Goal: Transaction & Acquisition: Purchase product/service

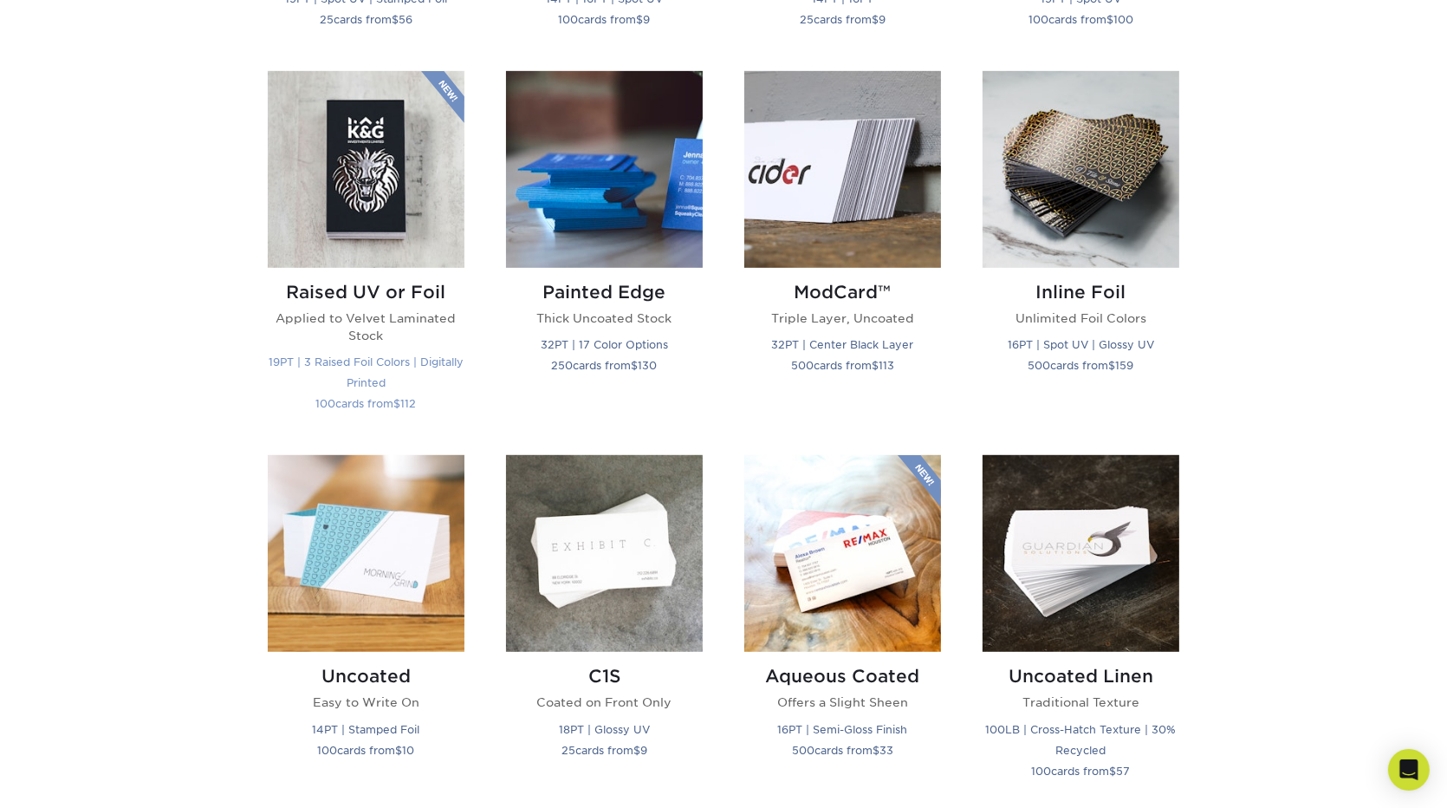
scroll to position [1127, 0]
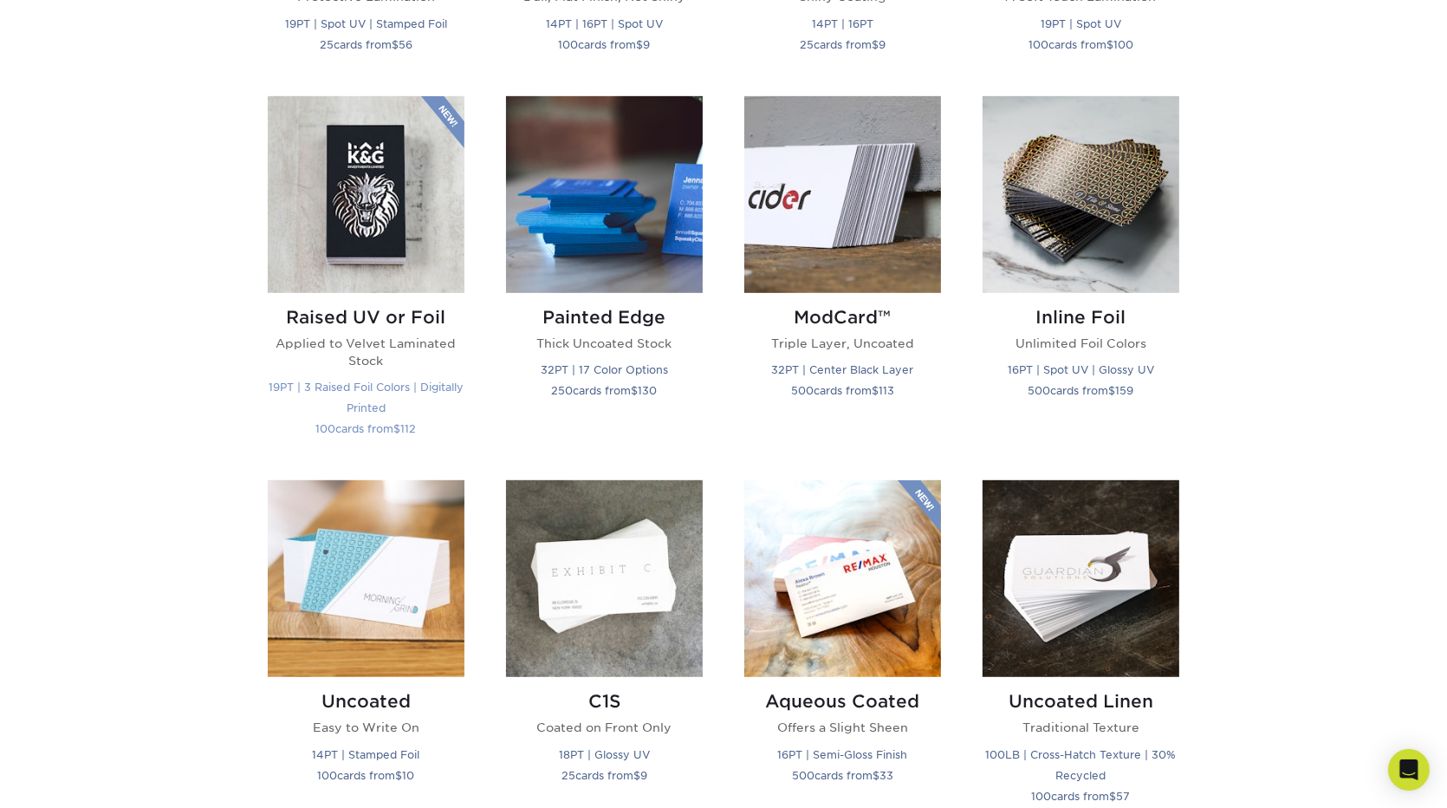
click at [343, 321] on h2 "Raised UV or Foil" at bounding box center [366, 317] width 197 height 21
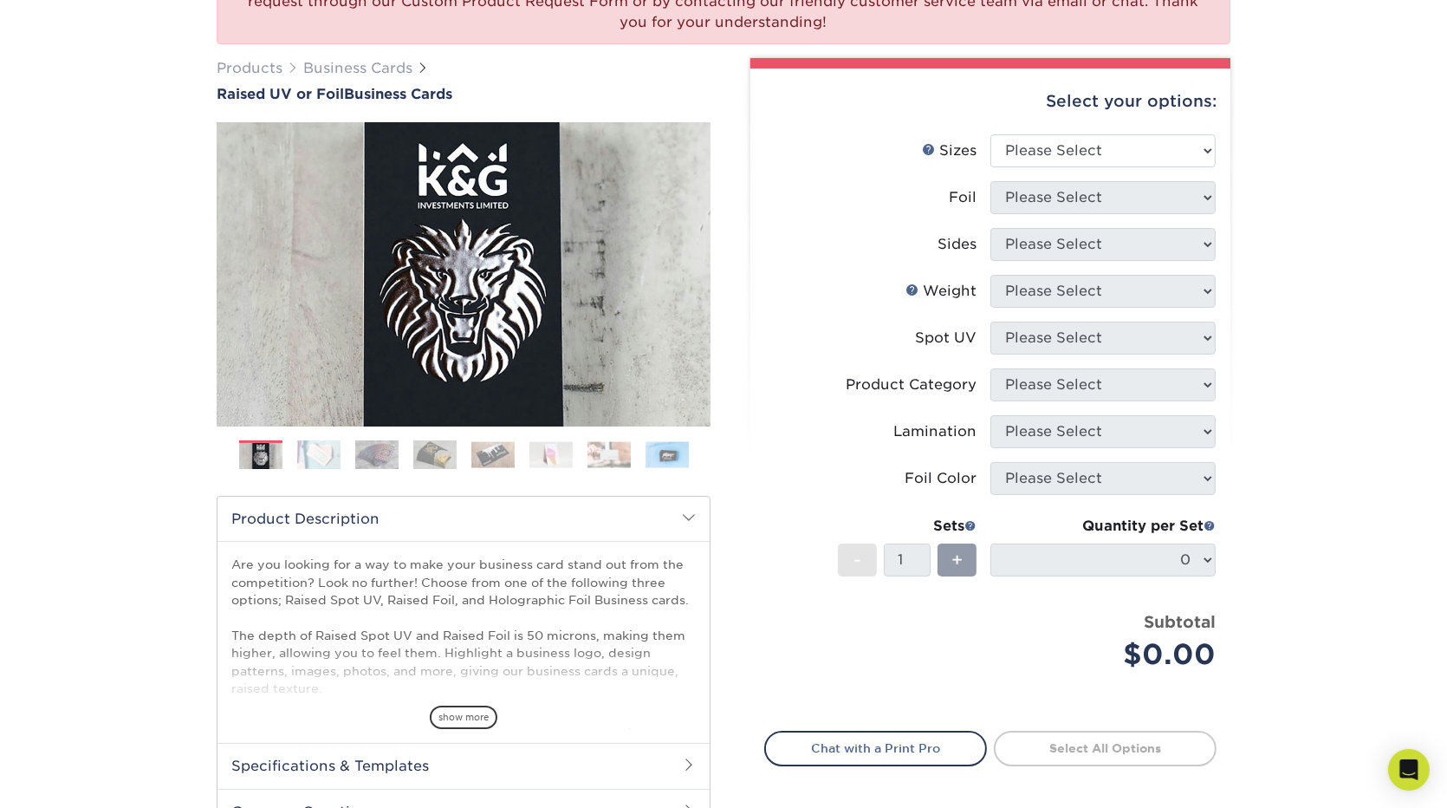
scroll to position [87, 0]
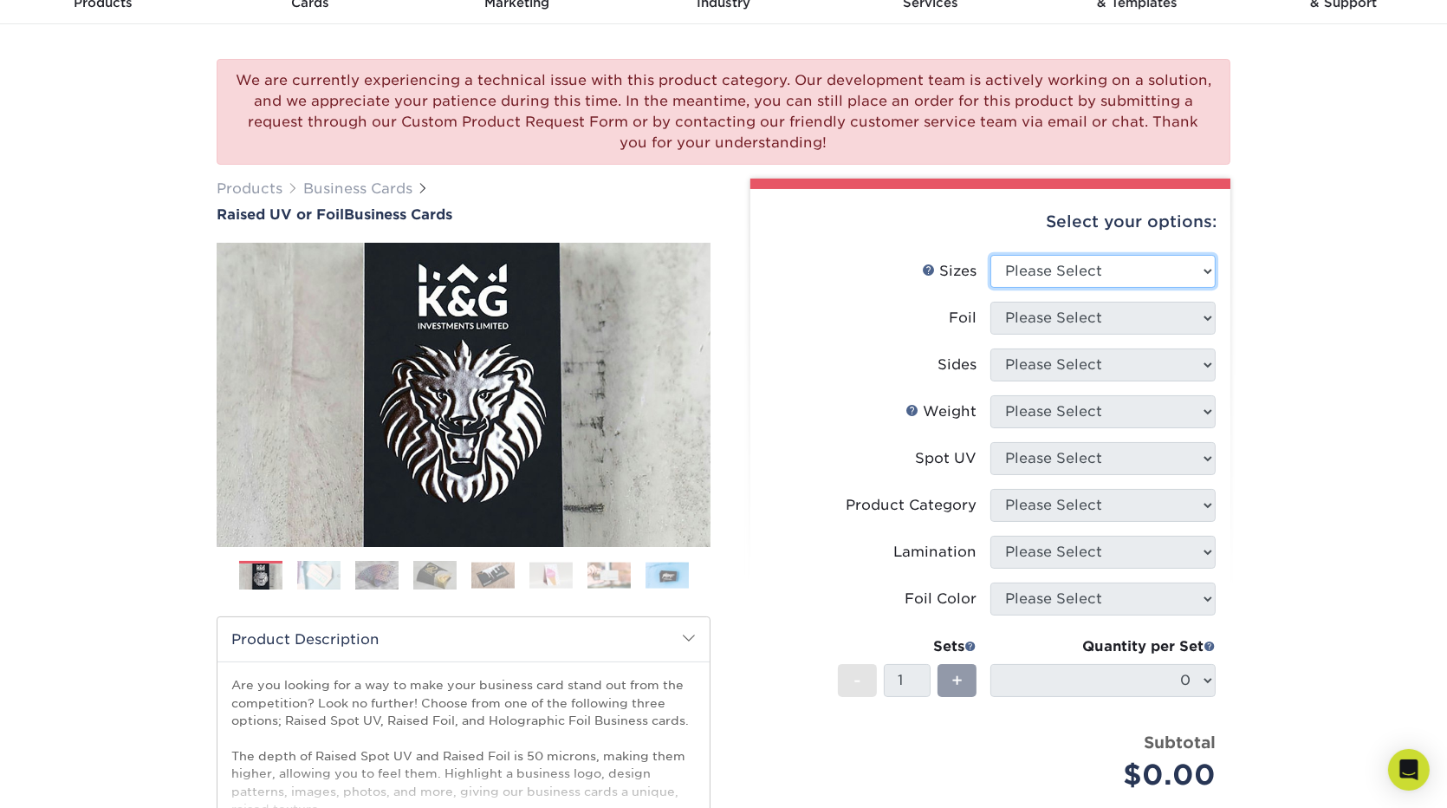
click at [1056, 274] on select "Please Select 2" x 3.5" - Standard" at bounding box center [1102, 271] width 225 height 33
select select "2.00x3.50"
click at [990, 255] on select "Please Select 2" x 3.5" - Standard" at bounding box center [1102, 271] width 225 height 33
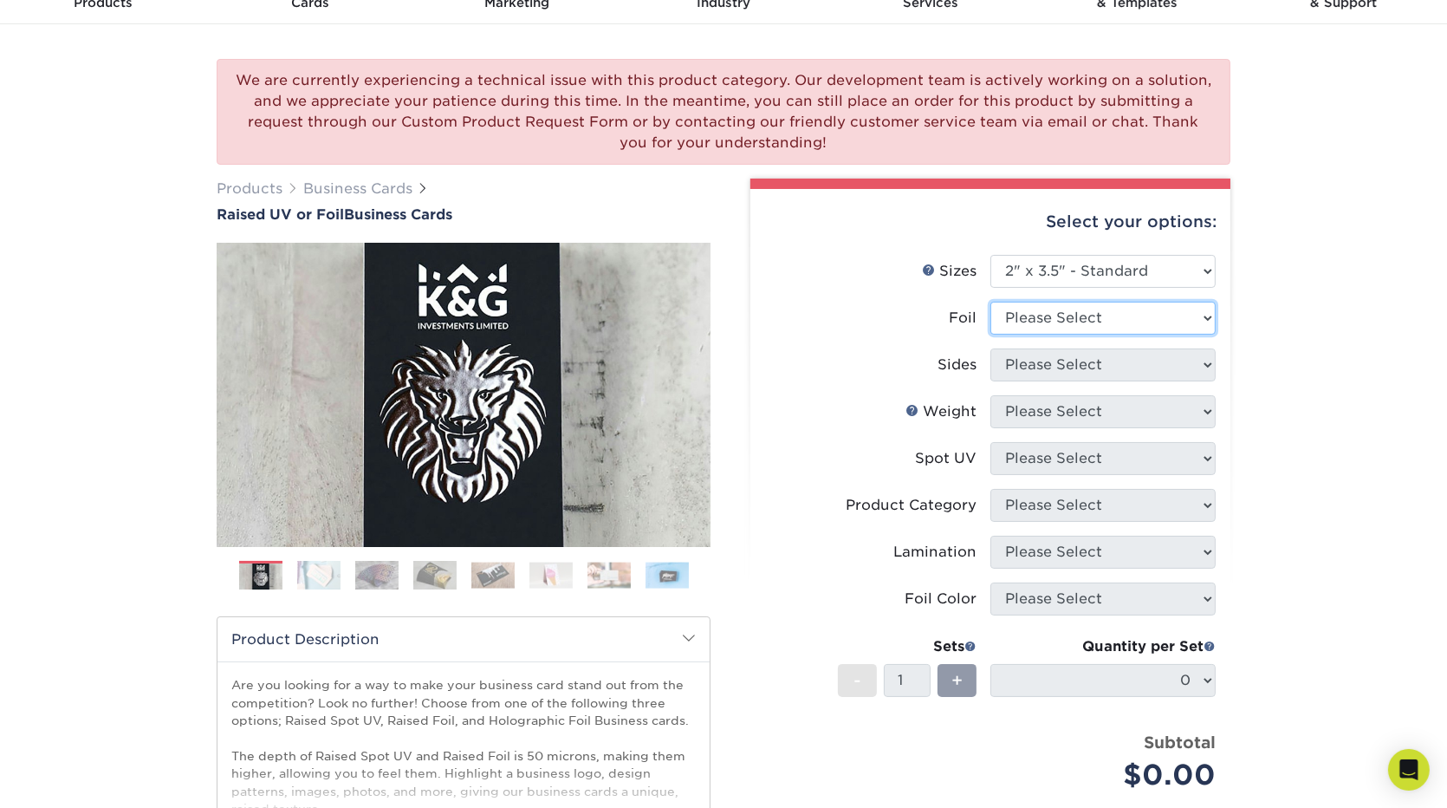
click at [1037, 321] on select "Please Select No Yes" at bounding box center [1102, 318] width 225 height 33
select select "1"
click at [990, 302] on select "Please Select No Yes" at bounding box center [1102, 318] width 225 height 33
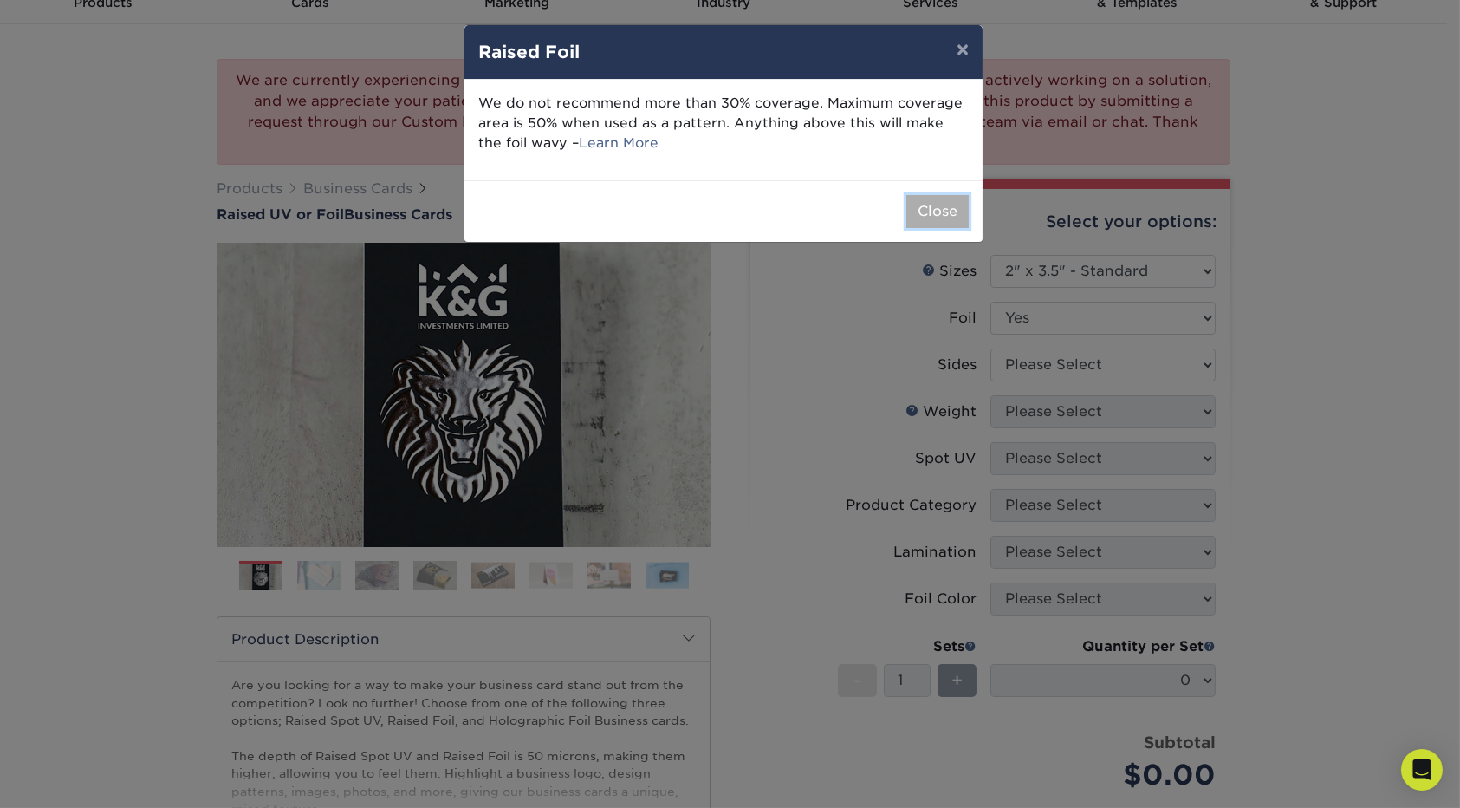
click at [931, 208] on button "Close" at bounding box center [937, 211] width 62 height 33
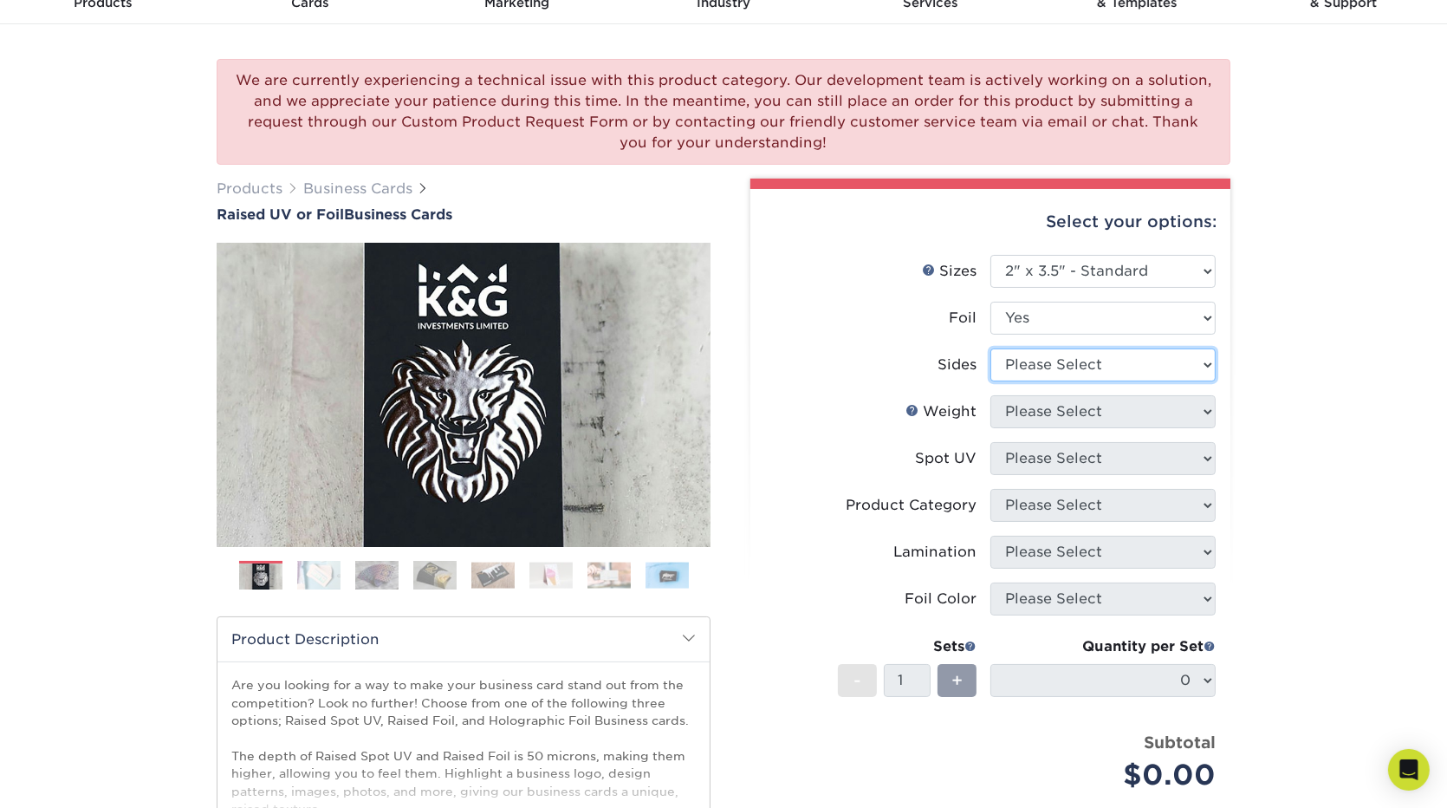
click at [1064, 364] on select "Please Select Print Both Sides - Foil Both Sides Print Both Sides - Foil Front …" at bounding box center [1102, 364] width 225 height 33
select select "e9e9dfb3-fba1-4d60-972c-fd9ca5904d33"
click at [990, 348] on select "Please Select Print Both Sides - Foil Both Sides Print Both Sides - Foil Front …" at bounding box center [1102, 364] width 225 height 33
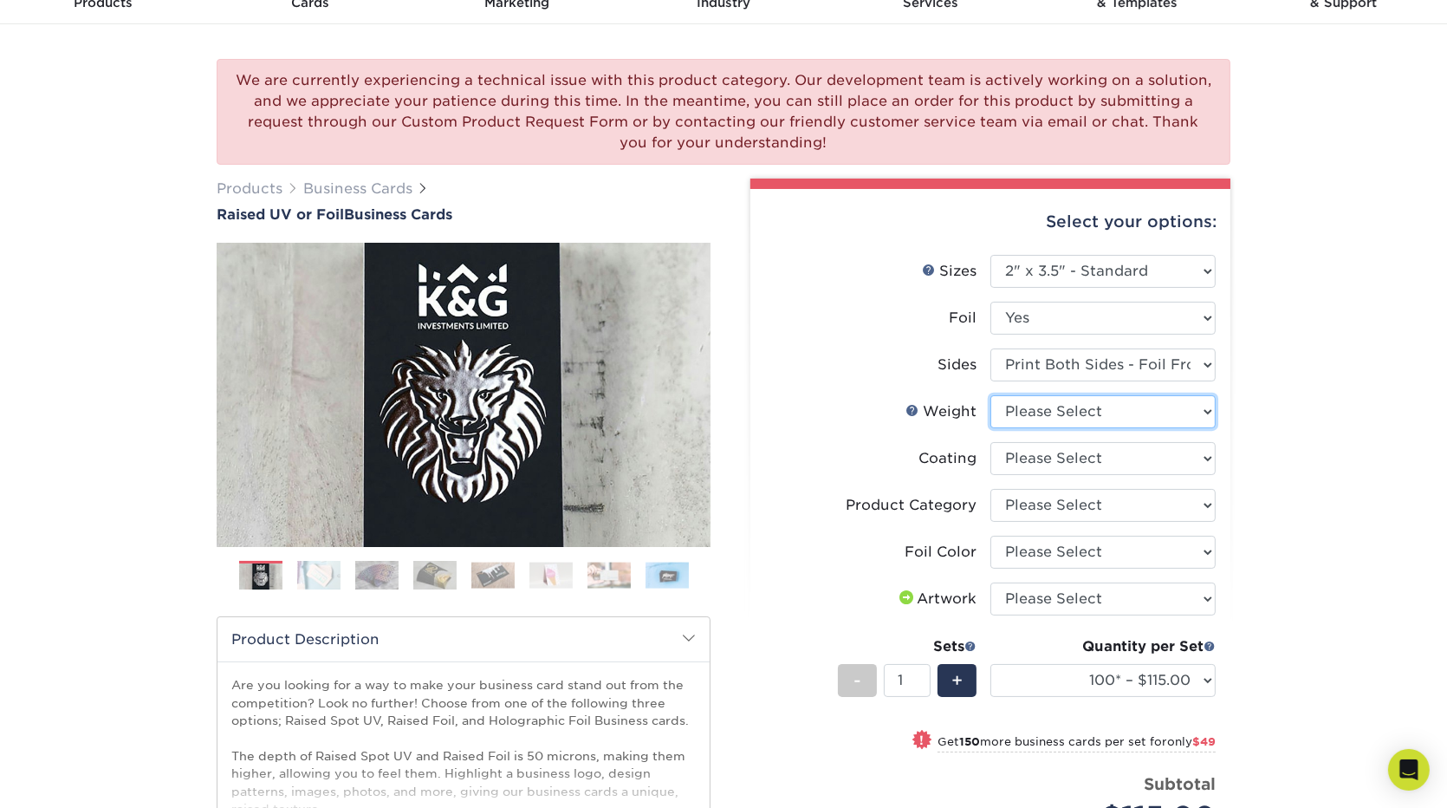
click at [1052, 401] on select "Please Select 16PT" at bounding box center [1102, 411] width 225 height 33
select select "16PT"
click at [990, 395] on select "Please Select 16PT" at bounding box center [1102, 411] width 225 height 33
click at [1061, 452] on select at bounding box center [1102, 458] width 225 height 33
click at [990, 442] on select at bounding box center [1102, 458] width 225 height 33
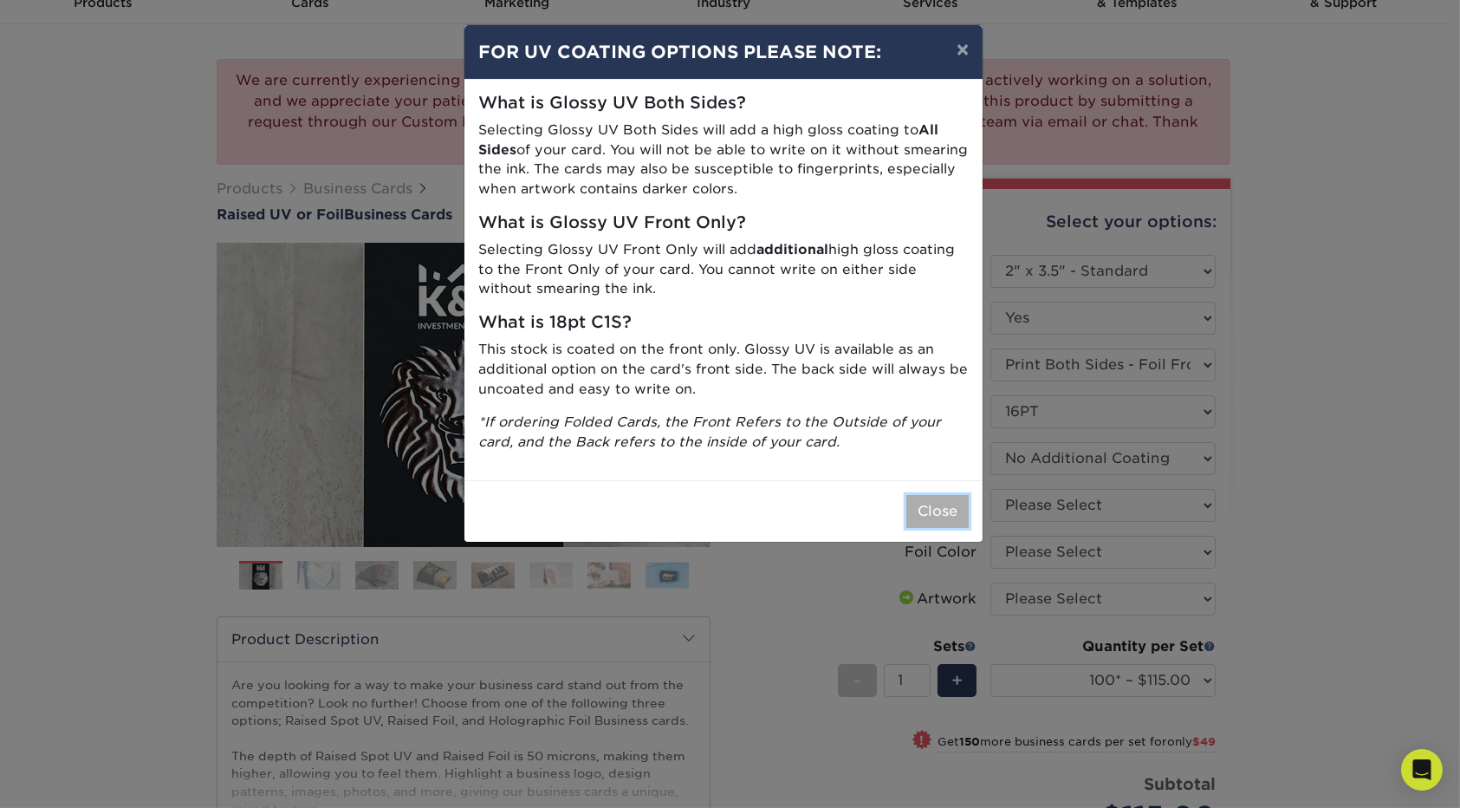
click at [930, 525] on button "Close" at bounding box center [937, 511] width 62 height 33
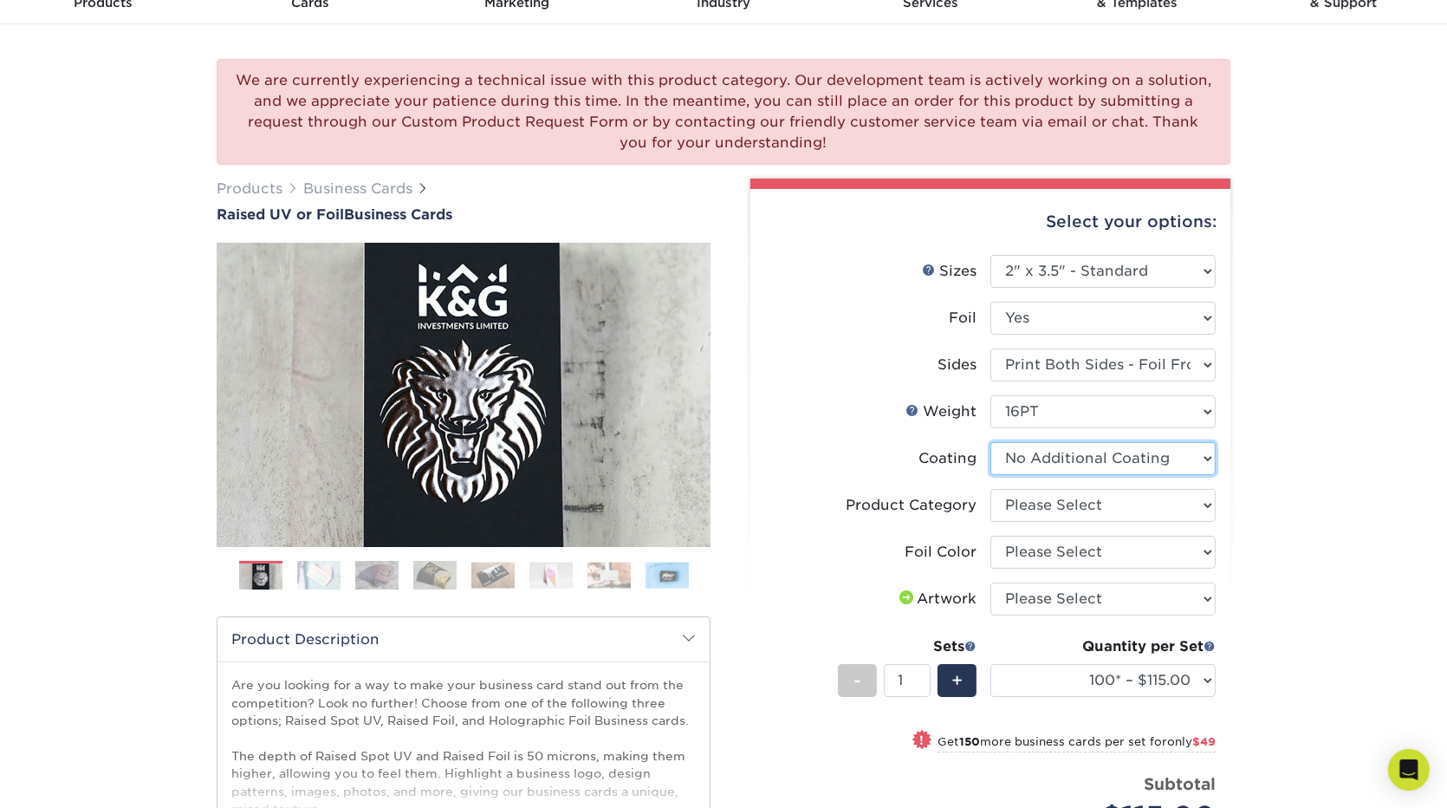
click at [1082, 451] on select at bounding box center [1102, 458] width 225 height 33
select select "-1"
click at [990, 442] on select at bounding box center [1102, 458] width 225 height 33
select select
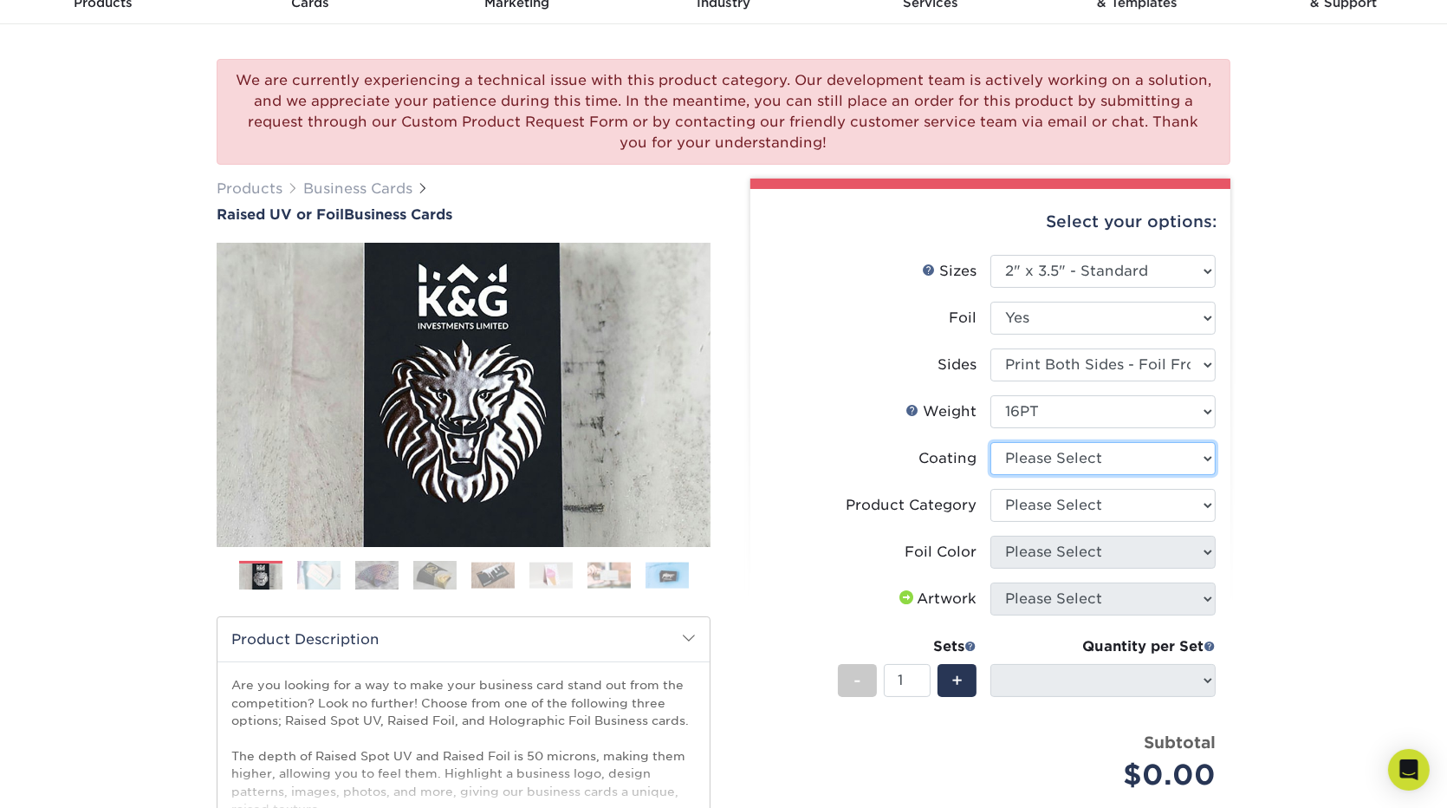
drag, startPoint x: 1066, startPoint y: 457, endPoint x: 1062, endPoint y: 469, distance: 12.6
click at [1066, 457] on select at bounding box center [1102, 458] width 225 height 33
select select "3e7618de-abca-4bda-9f97-8b9129e913d8"
click at [990, 442] on select at bounding box center [1102, 458] width 225 height 33
select select "-1"
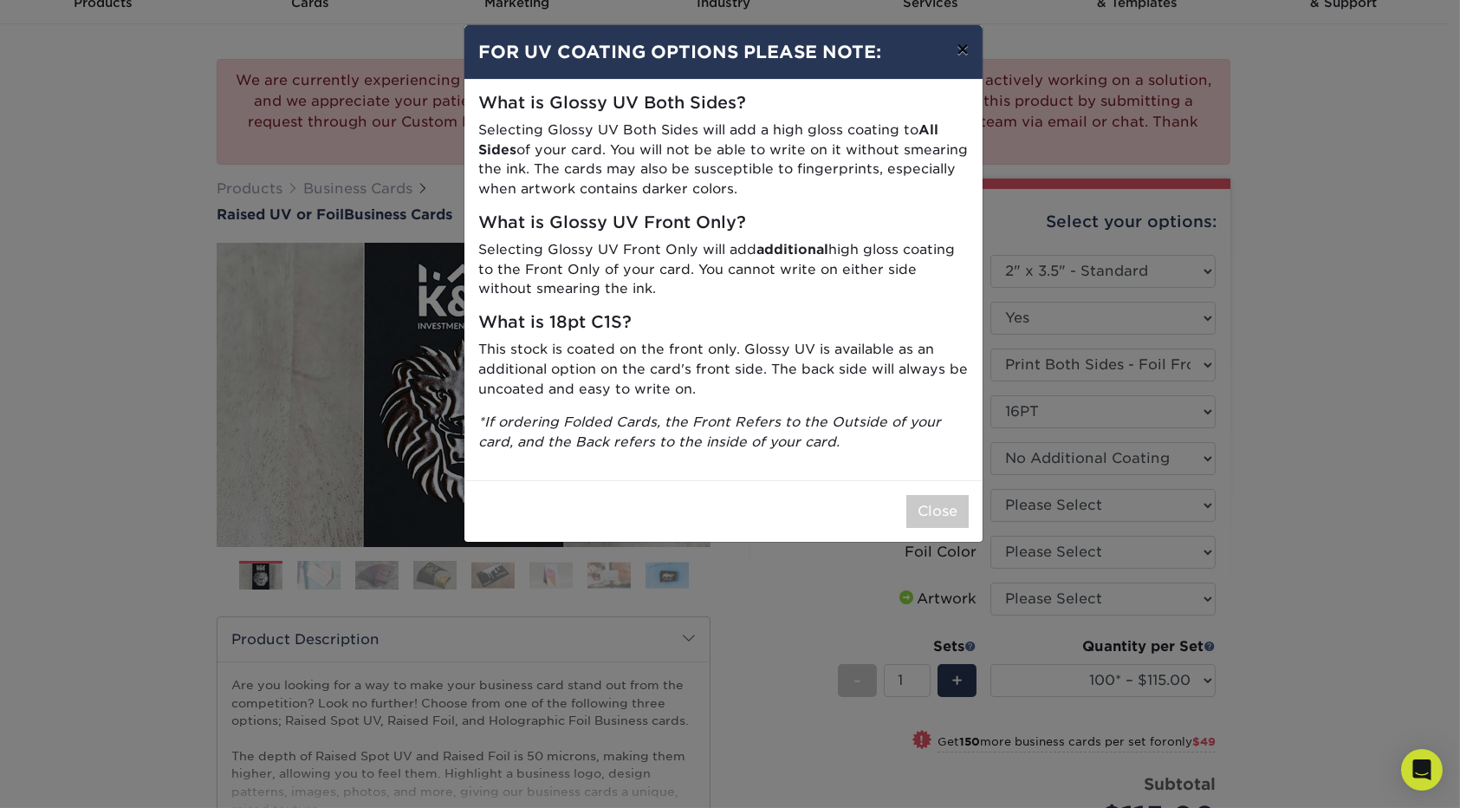
click at [959, 48] on button "×" at bounding box center [963, 49] width 40 height 49
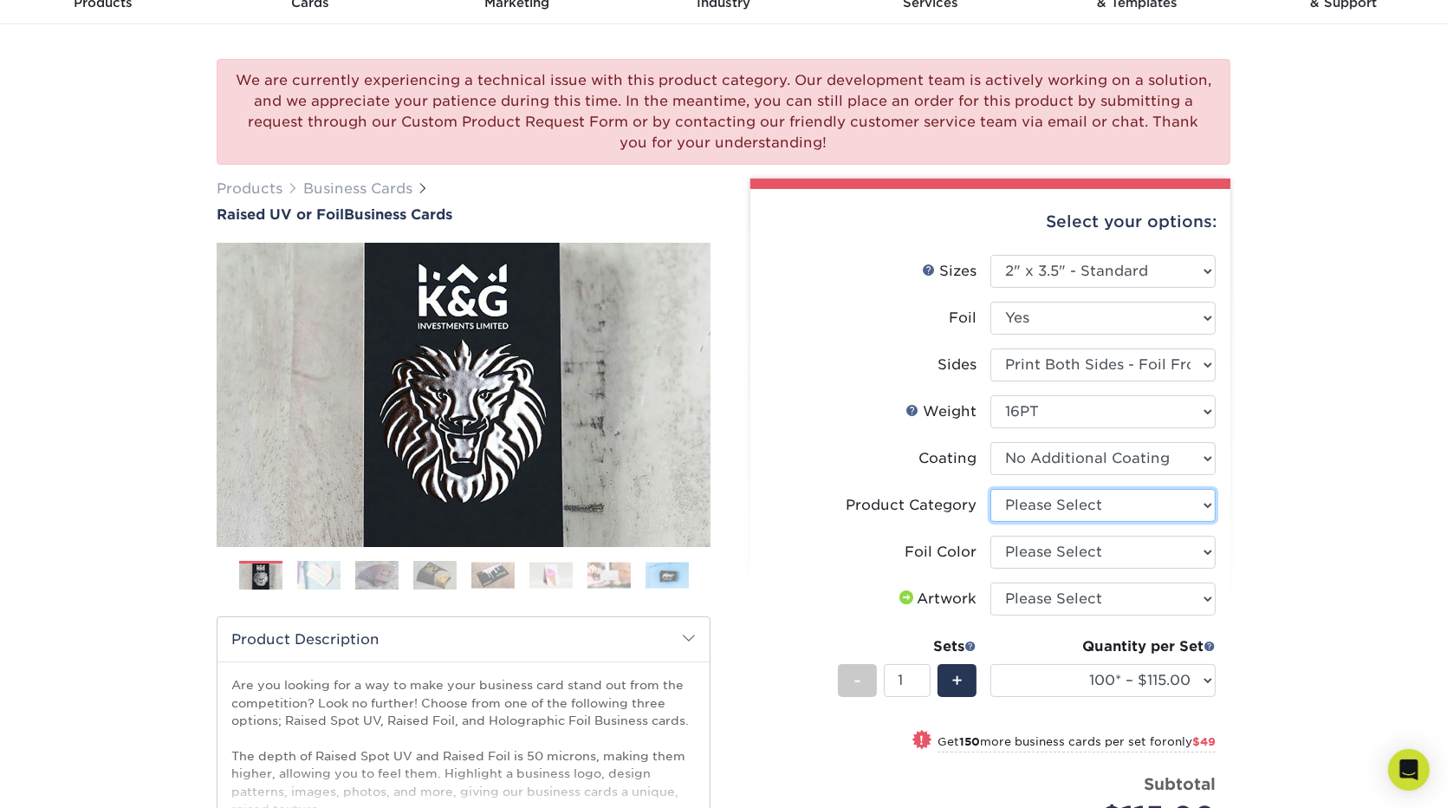
click at [1069, 496] on select "Please Select Business Cards" at bounding box center [1102, 505] width 225 height 33
select select "3b5148f1-0588-4f88-a218-97bcfdce65c1"
click at [990, 489] on select "Please Select Business Cards" at bounding box center [1102, 505] width 225 height 33
click at [1045, 557] on select "Please Select Silver Foil Gold Foil Holographic Foil" at bounding box center [1102, 552] width 225 height 33
select select "acffa4a5-22f9-4585-ba3f-0adaa54b8c85"
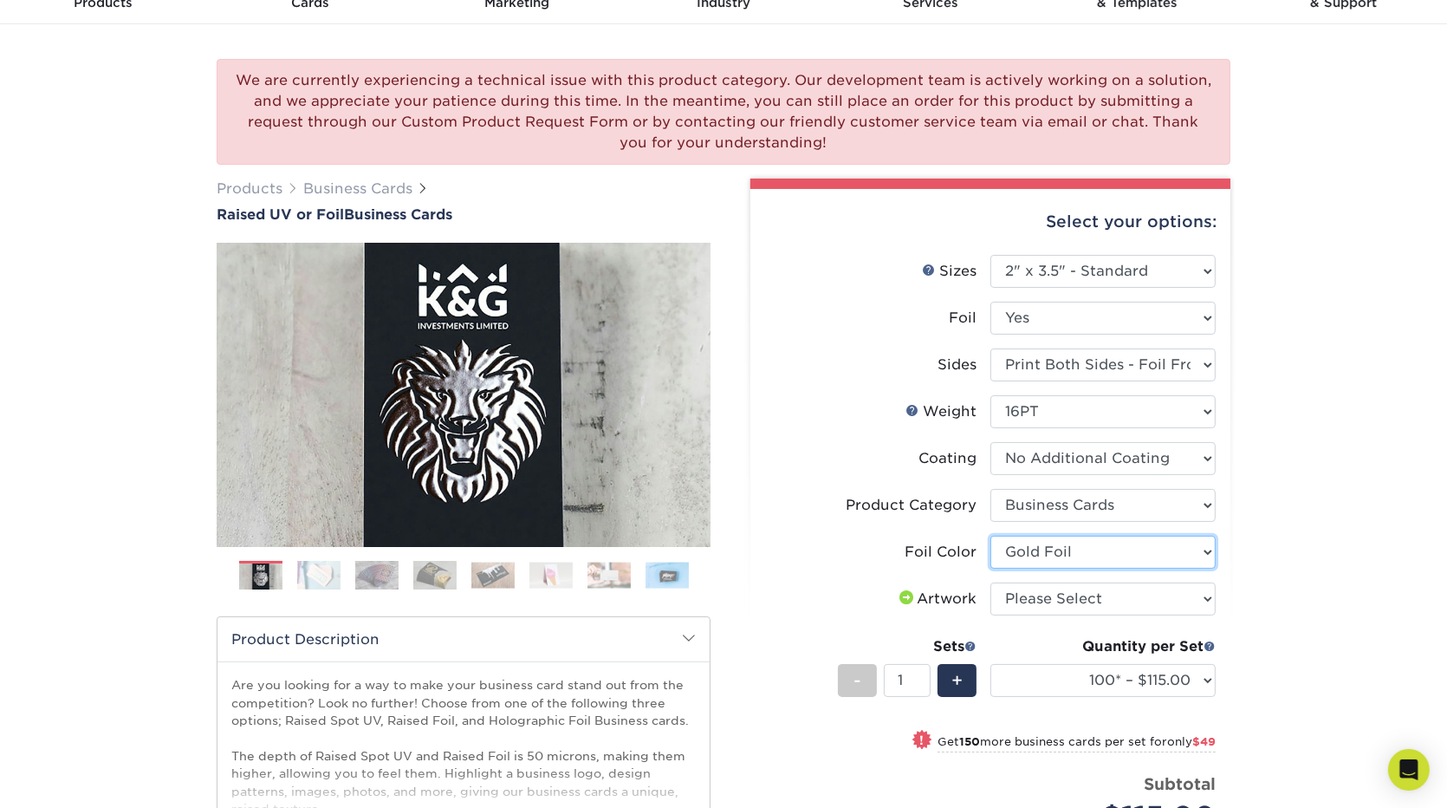
click at [990, 536] on select "Please Select Silver Foil Gold Foil Holographic Foil" at bounding box center [1102, 552] width 225 height 33
click at [1058, 607] on select "Please Select I will upload files I need a design - $100" at bounding box center [1102, 598] width 225 height 33
select select "design"
click at [990, 582] on select "Please Select I will upload files I need a design - $100" at bounding box center [1102, 598] width 225 height 33
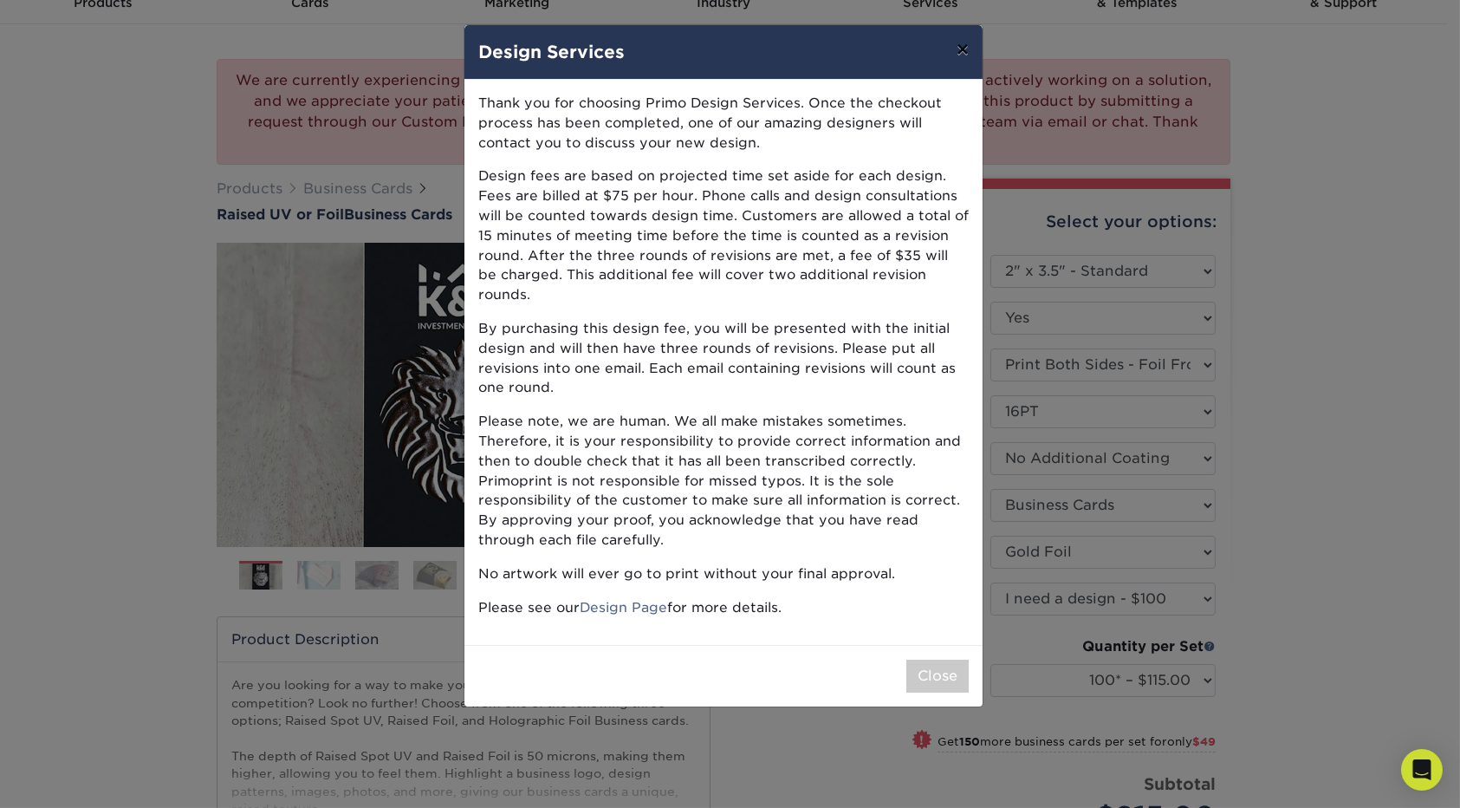
click at [961, 48] on button "×" at bounding box center [963, 49] width 40 height 49
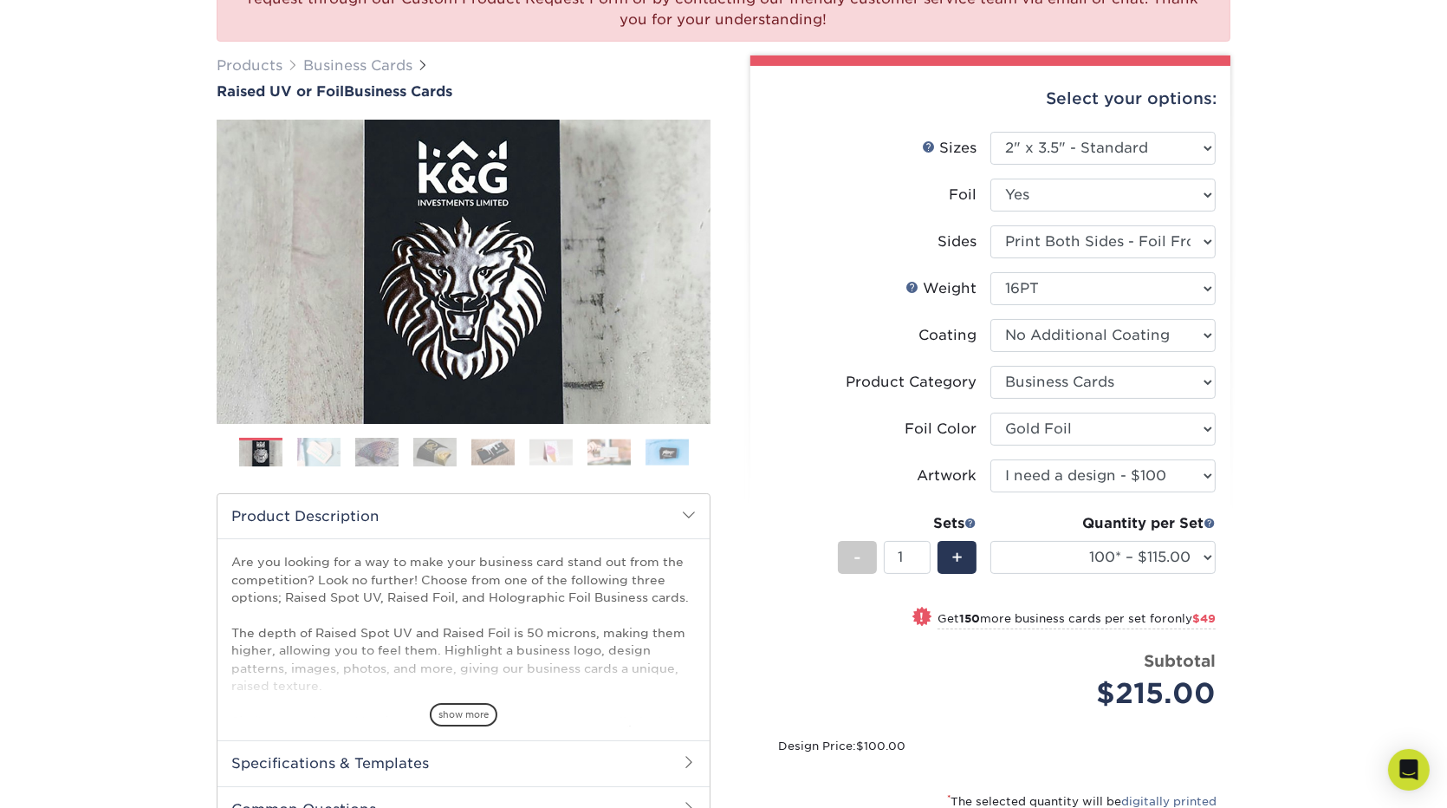
scroll to position [0, 0]
